Goal: Find specific page/section

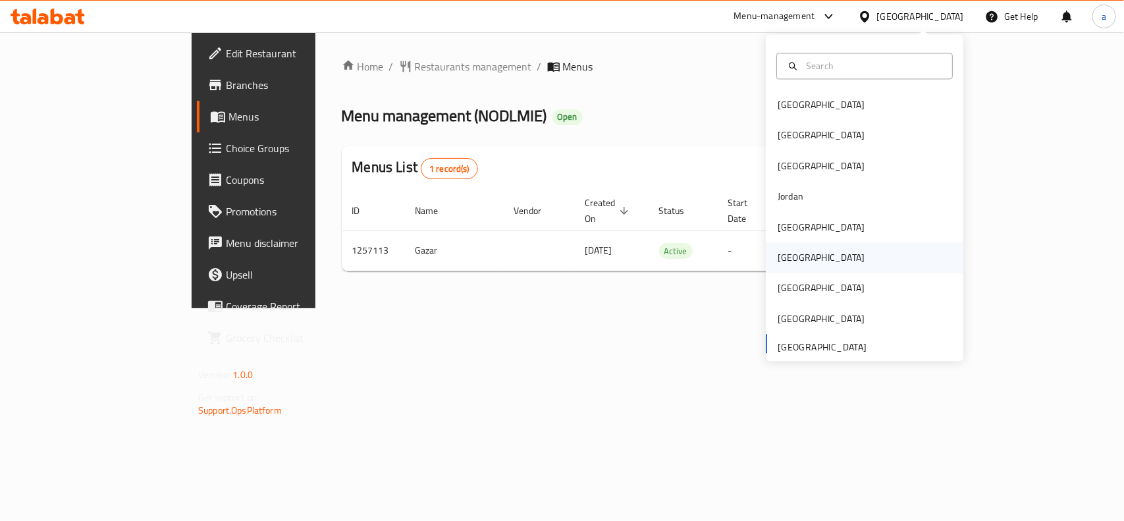
click at [785, 265] on div "[GEOGRAPHIC_DATA]" at bounding box center [820, 258] width 87 height 14
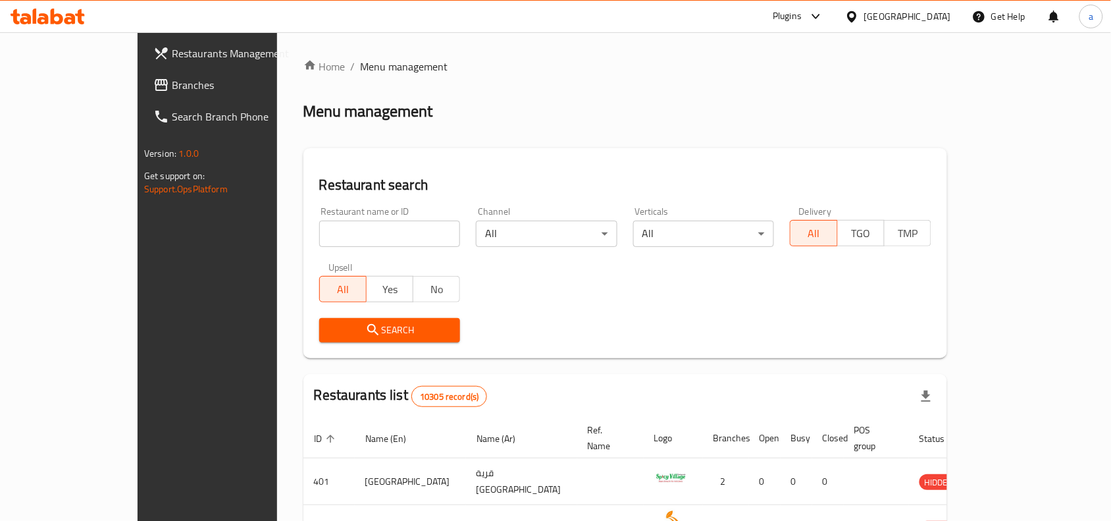
click at [143, 93] on link "Branches" at bounding box center [233, 85] width 180 height 32
